Goal: Transaction & Acquisition: Purchase product/service

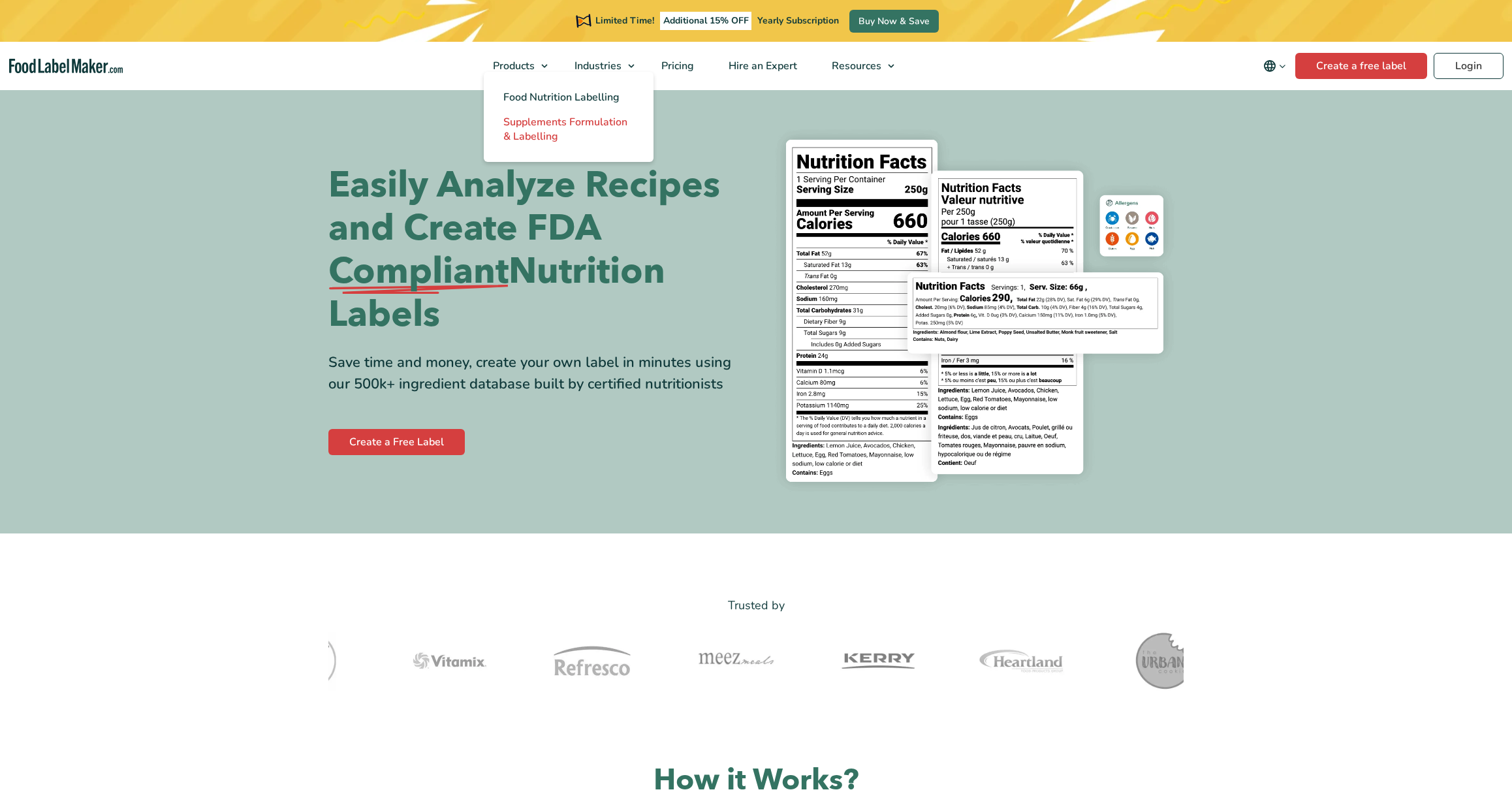
click at [537, 116] on span "Supplements Formulation & Labelling" at bounding box center [565, 129] width 124 height 29
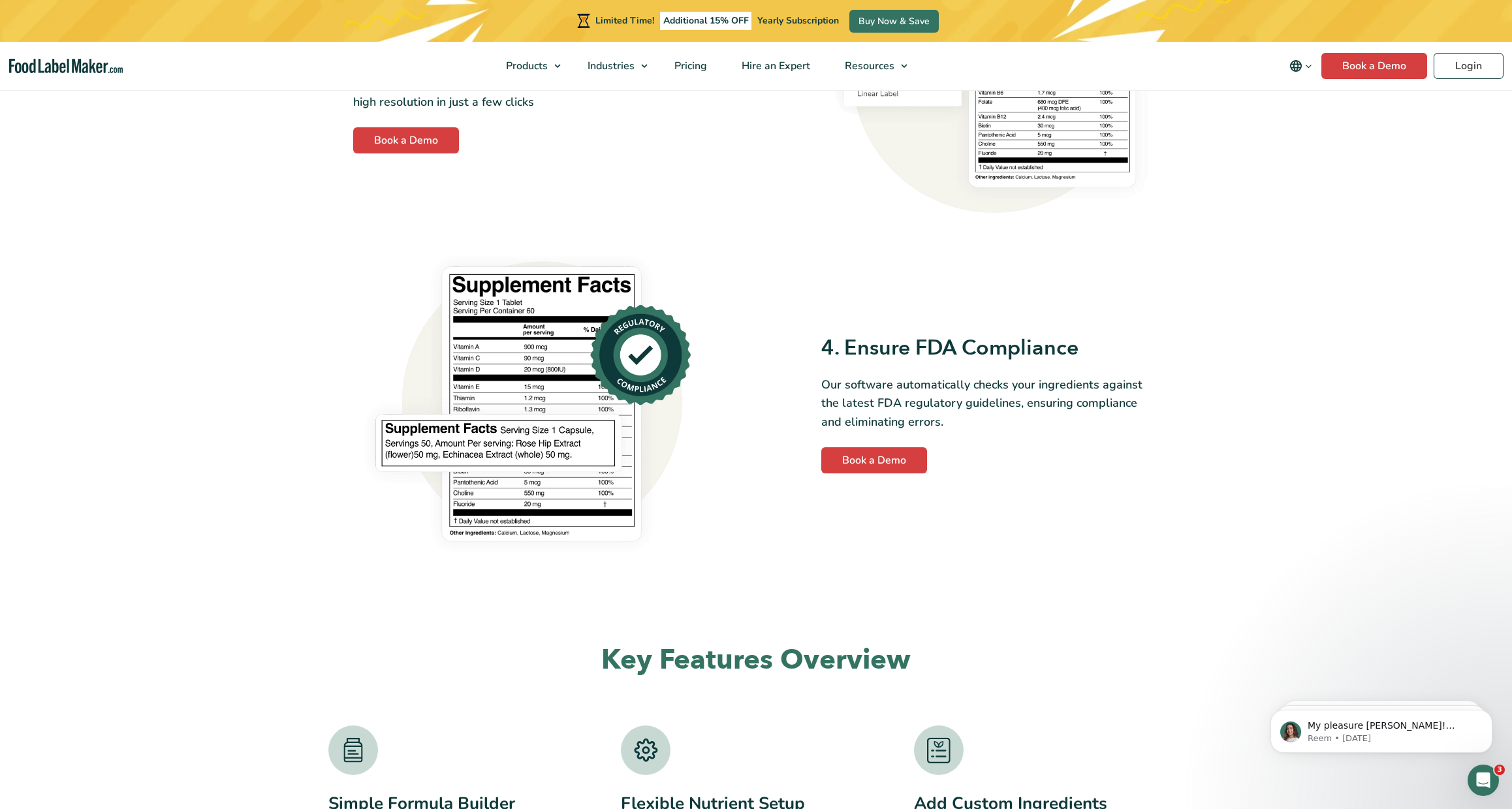
scroll to position [1392, 0]
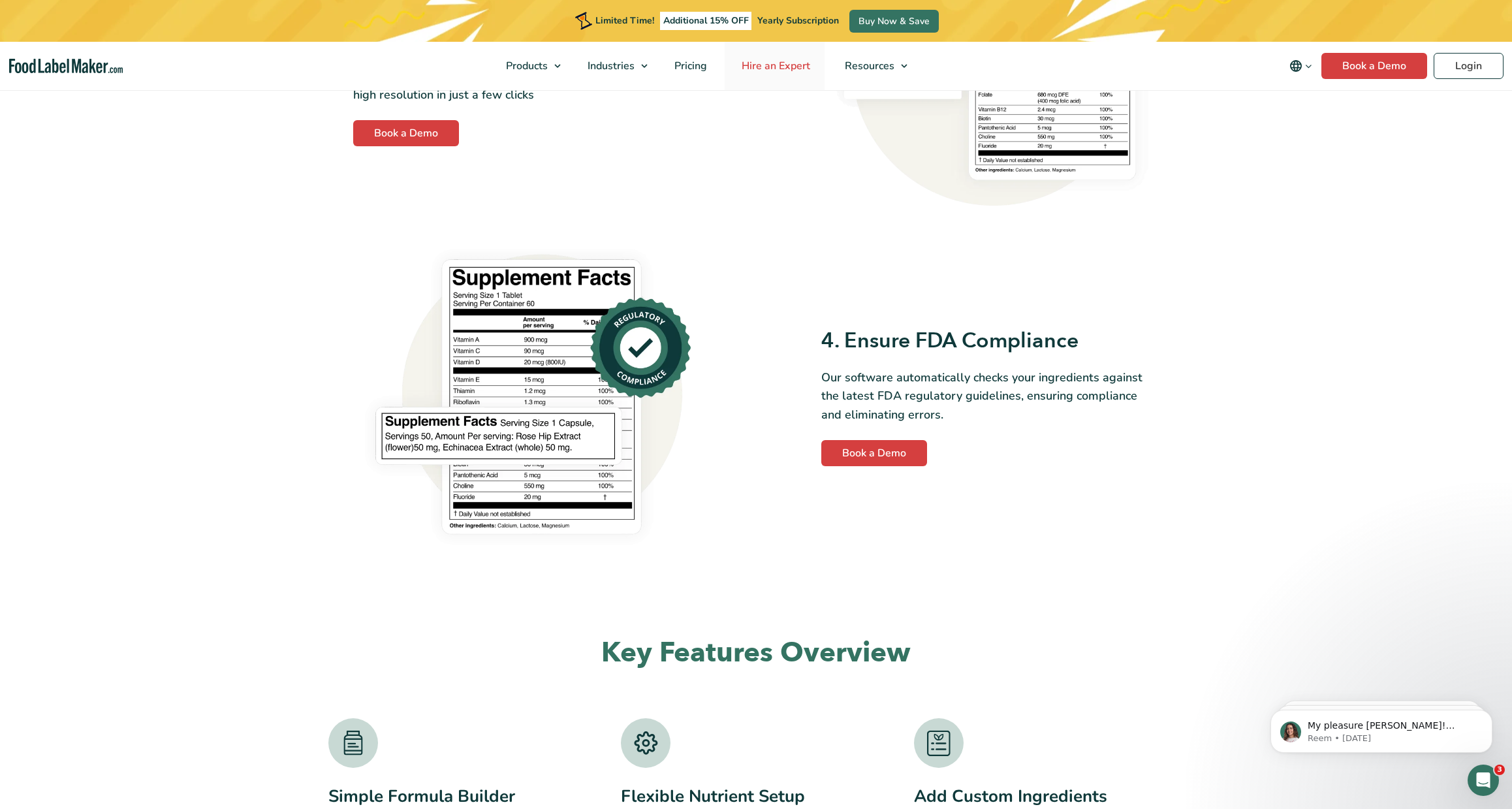
click at [804, 63] on span "Hire an Expert" at bounding box center [774, 66] width 73 height 15
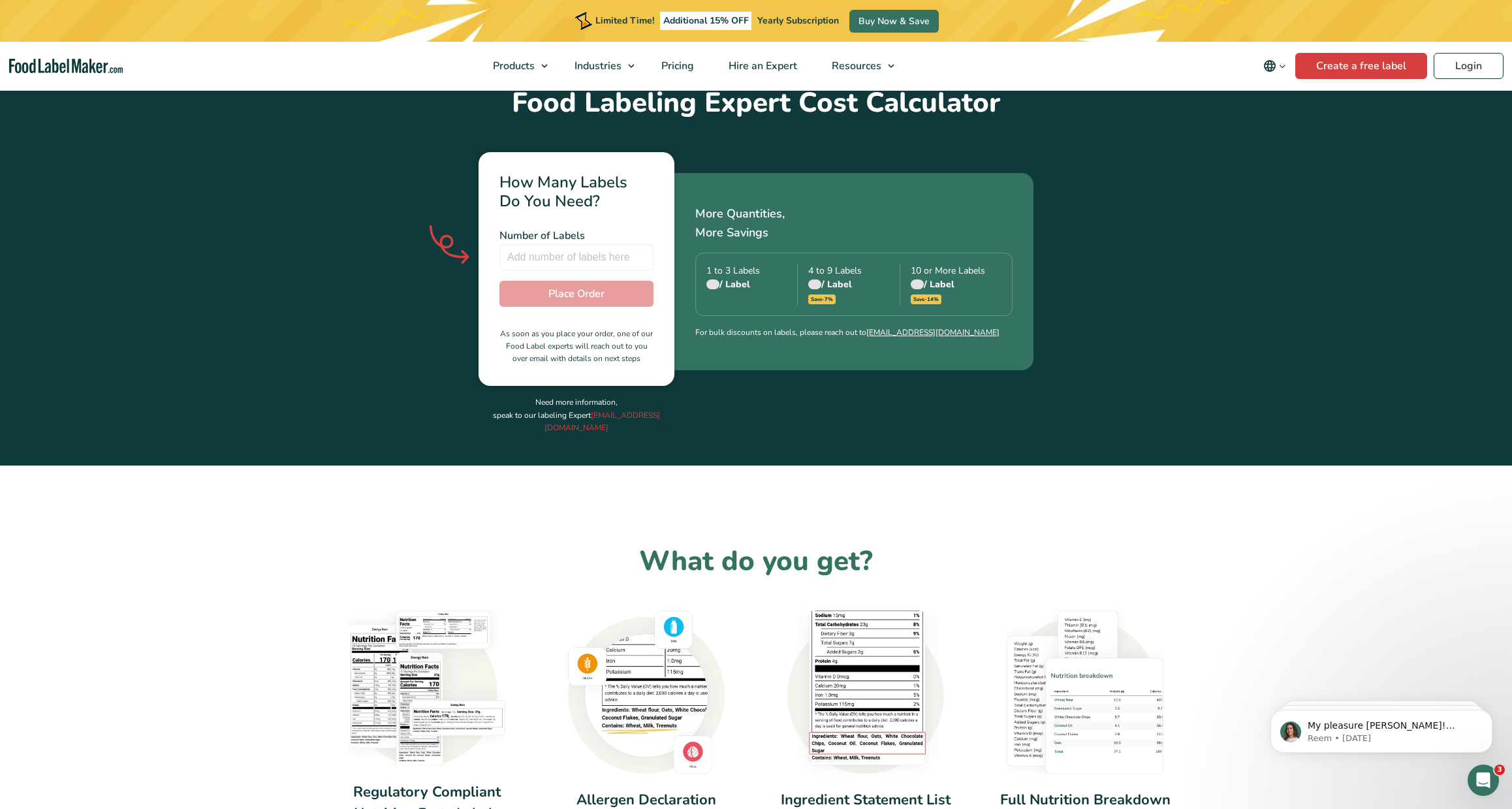
scroll to position [433, 0]
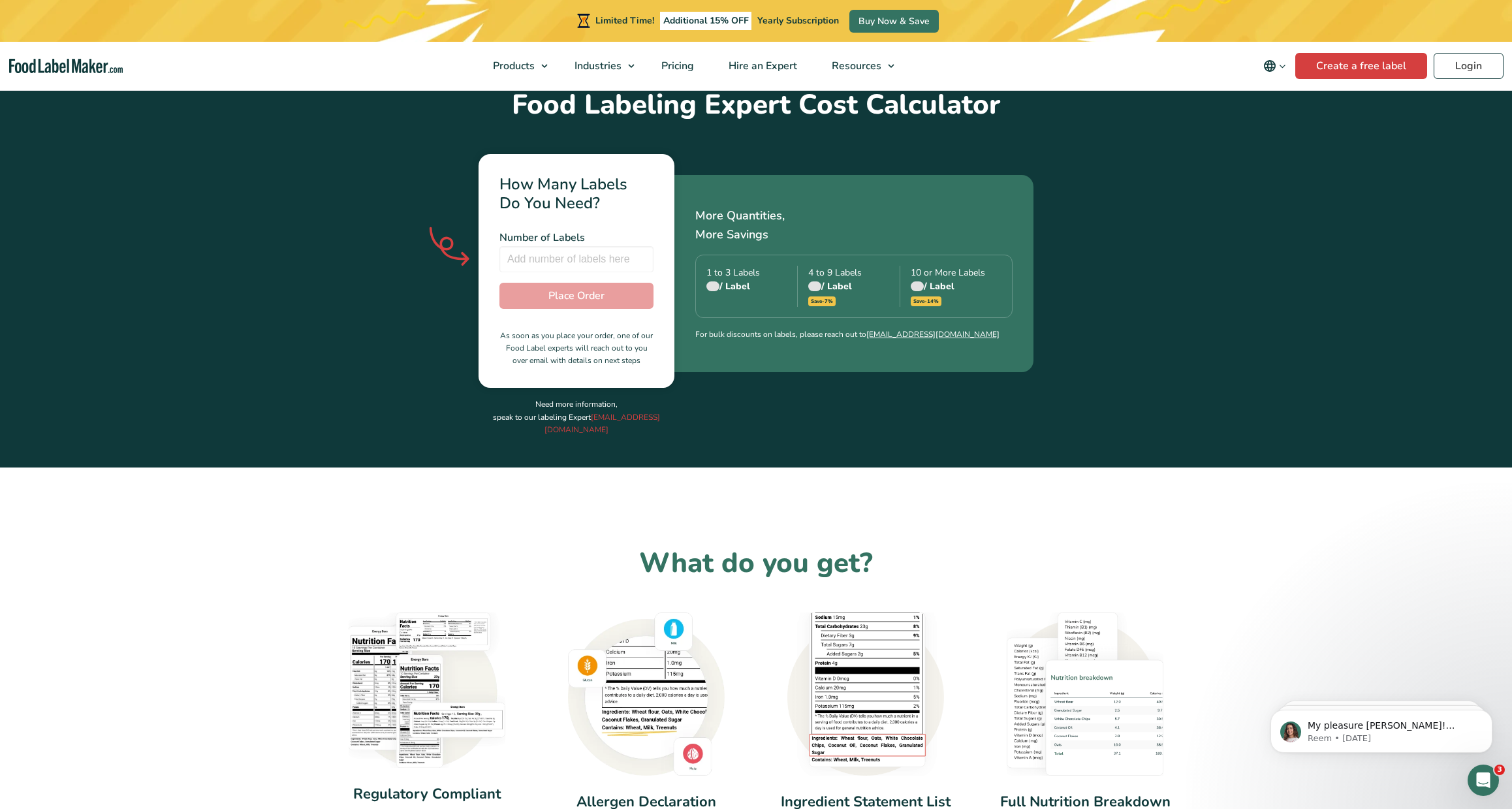
click at [712, 282] on div at bounding box center [713, 286] width 13 height 9
click at [758, 279] on div "/ Label" at bounding box center [751, 286] width 91 height 14
click at [585, 246] on input "number" at bounding box center [577, 259] width 154 height 26
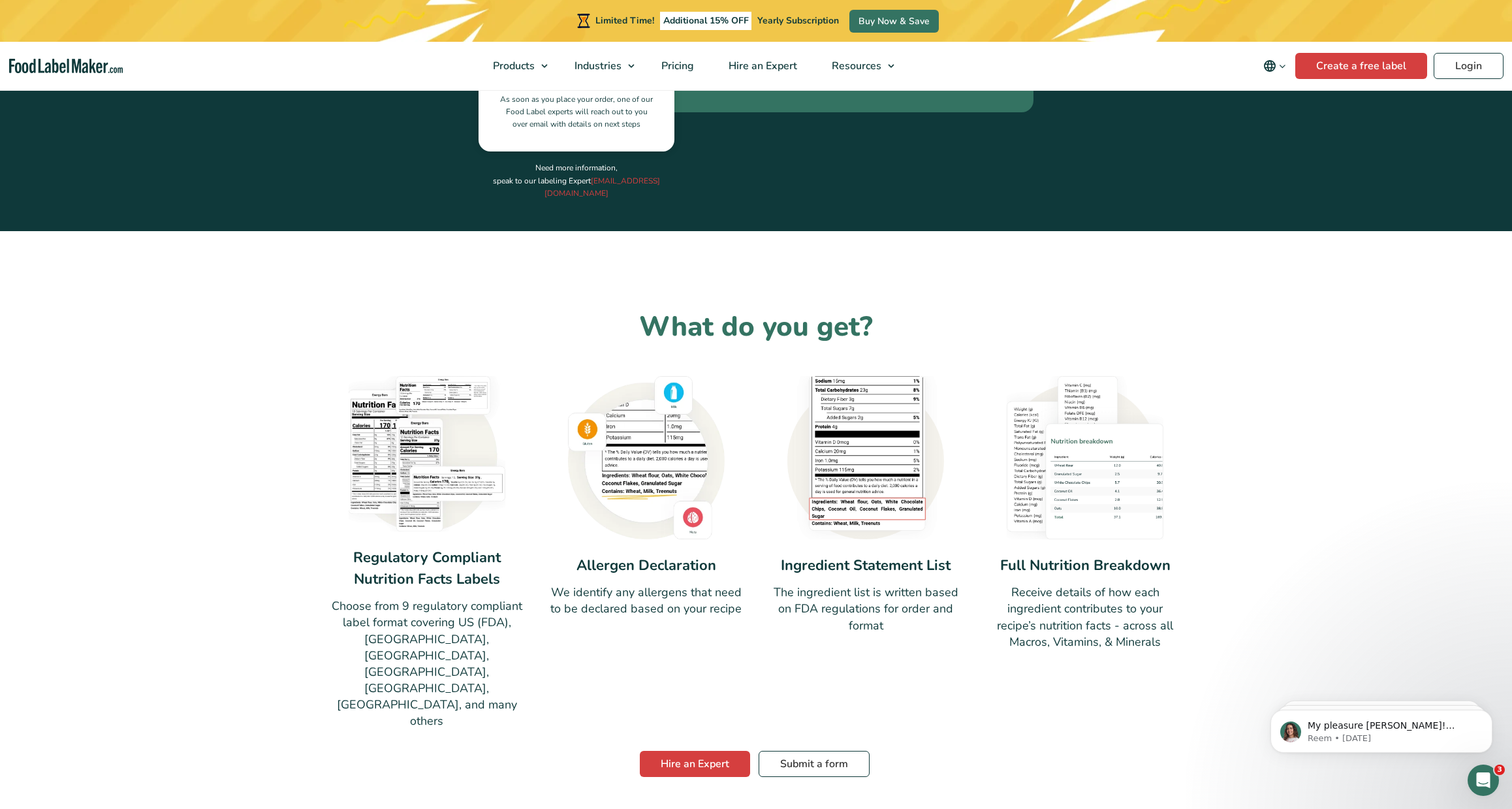
scroll to position [721, 0]
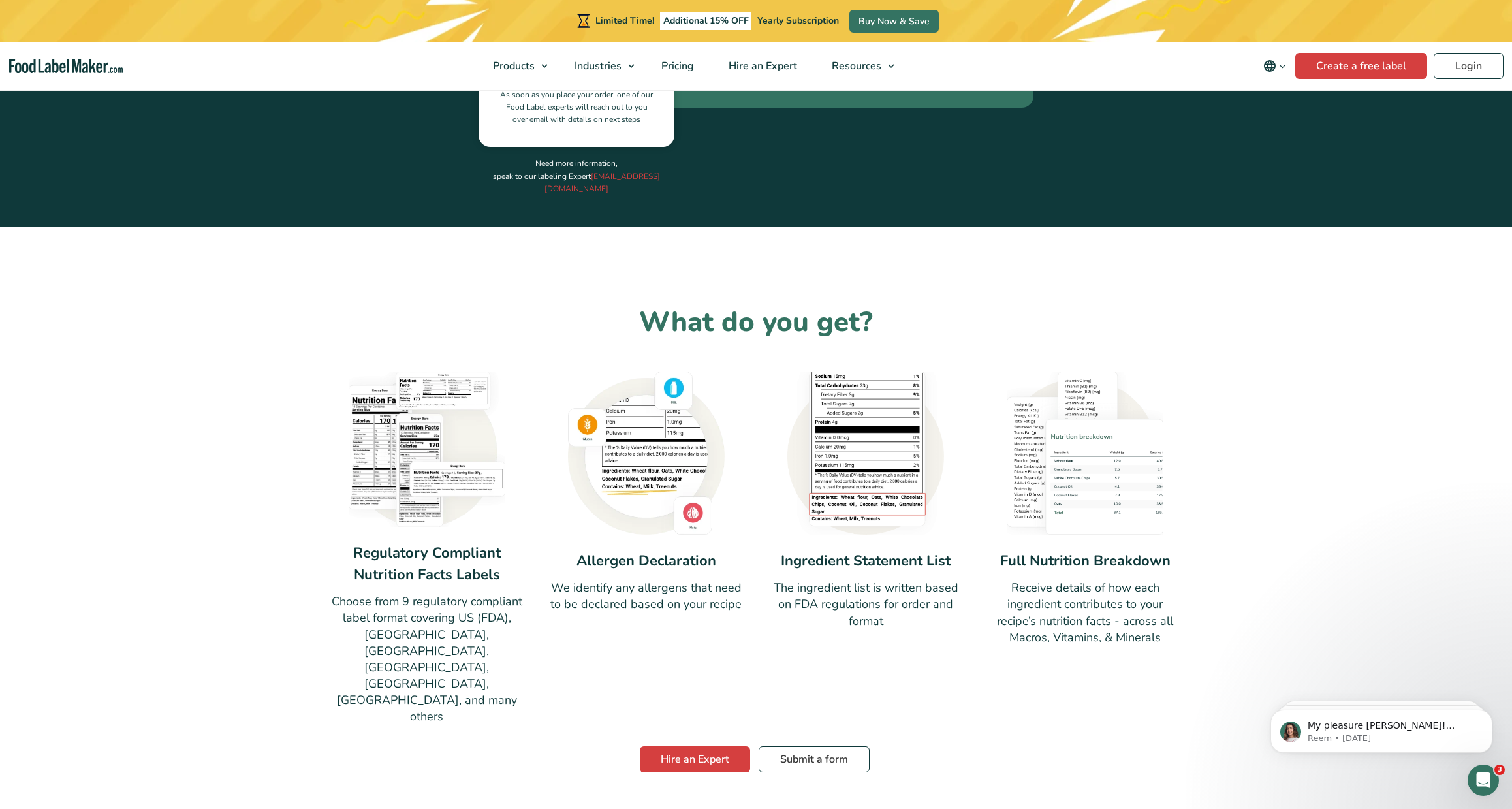
type input "2"
